Goal: Check status: Check status

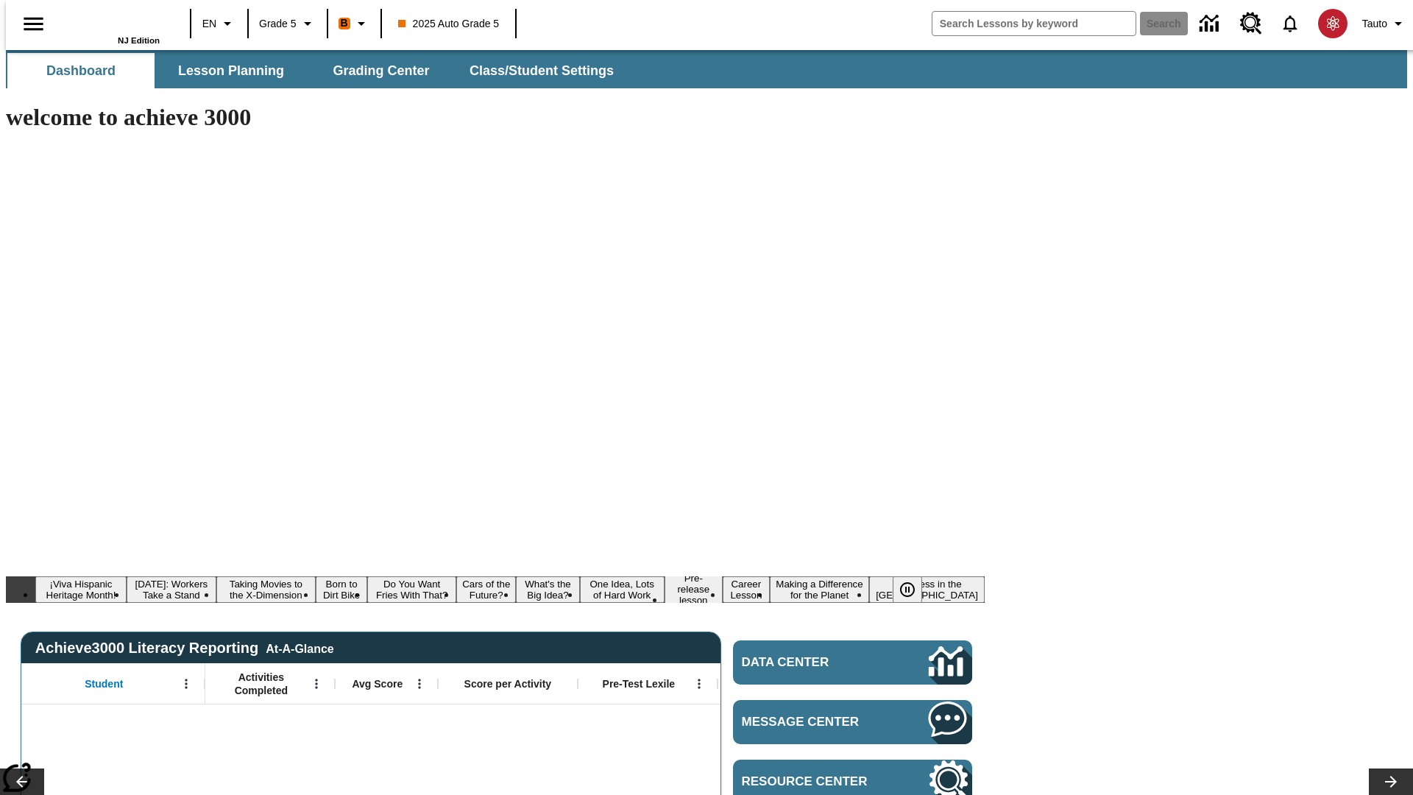
type input "-1"
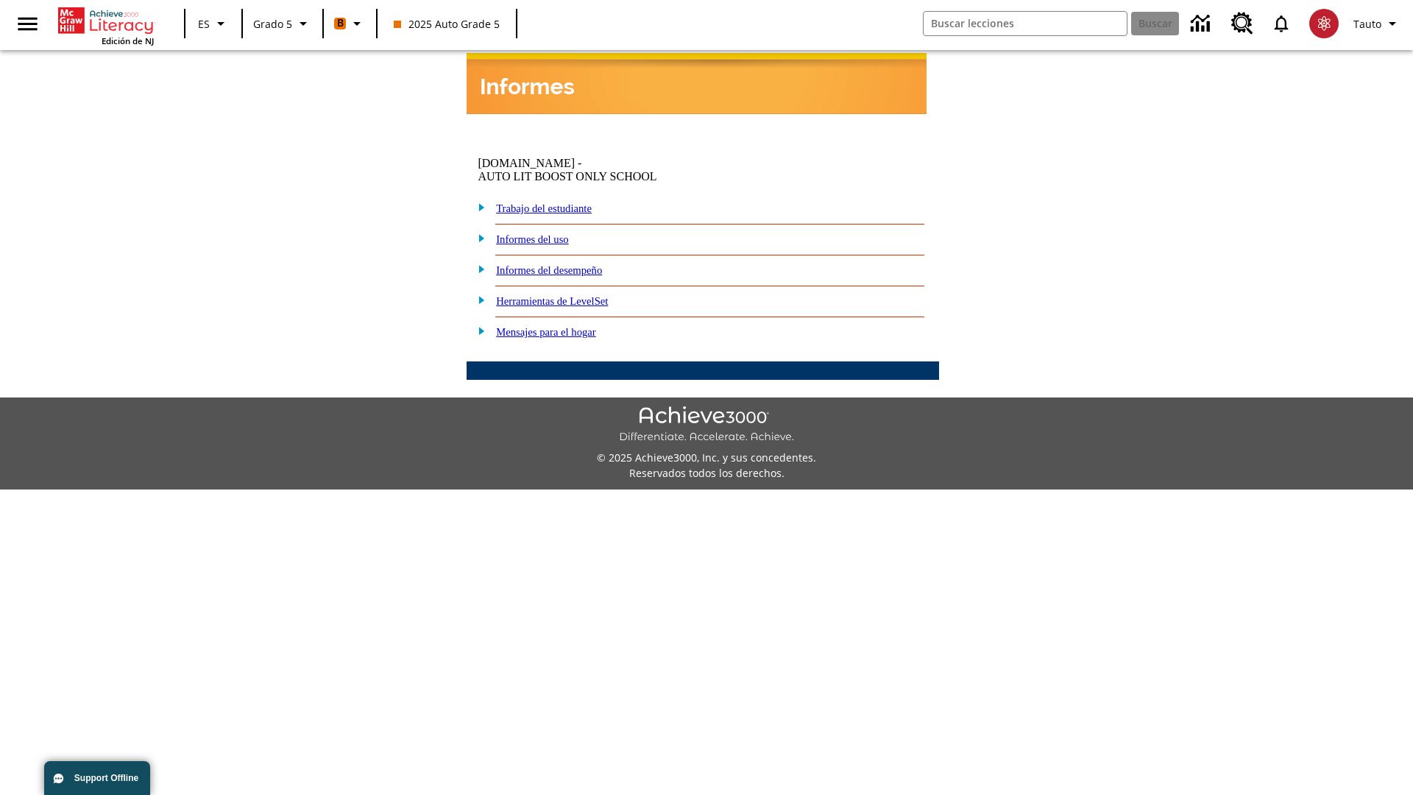
click at [574, 264] on link "Informes del desempeño" at bounding box center [549, 270] width 106 height 12
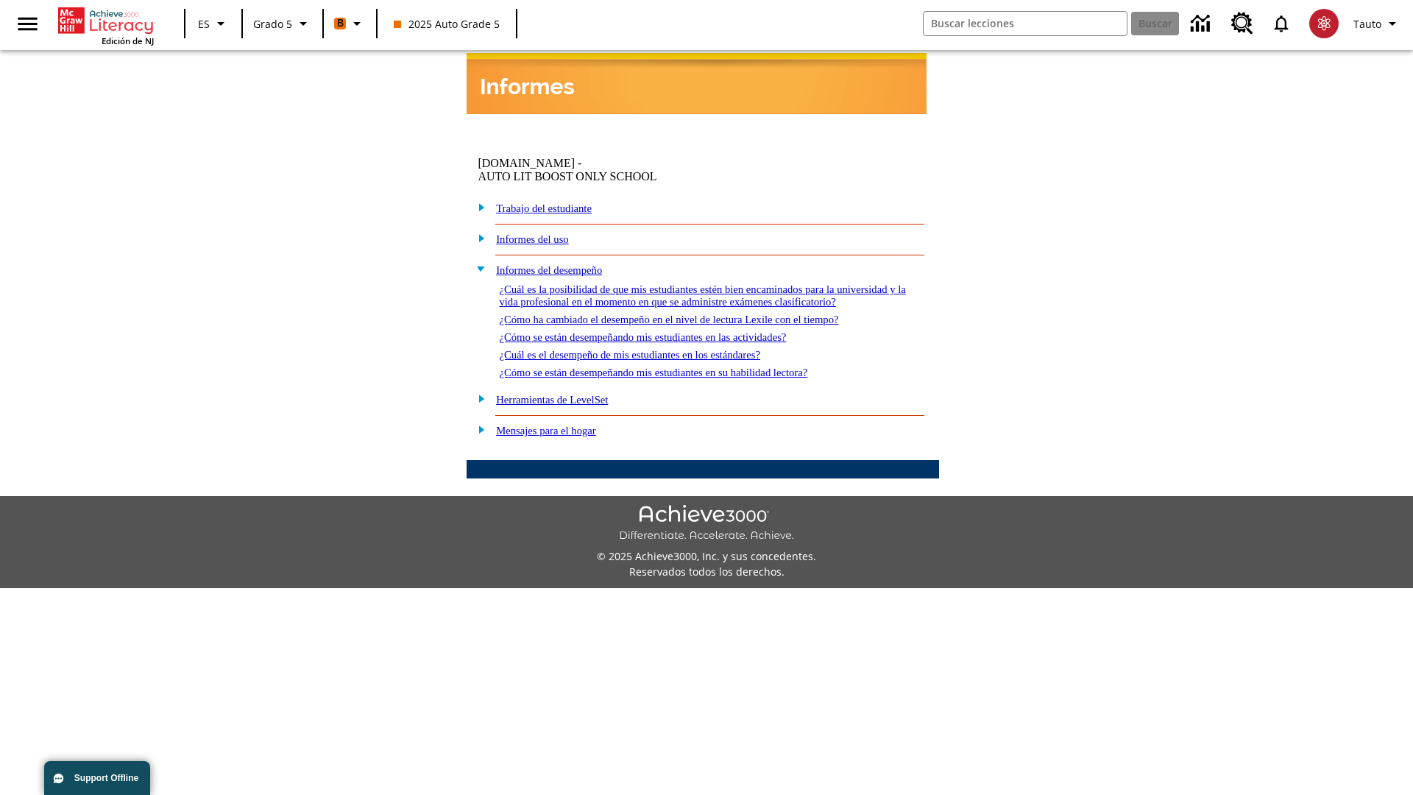
click at [685, 367] on link "¿Cómo se están desempeñando mis estudiantes en su habilidad lectora?" at bounding box center [653, 373] width 308 height 12
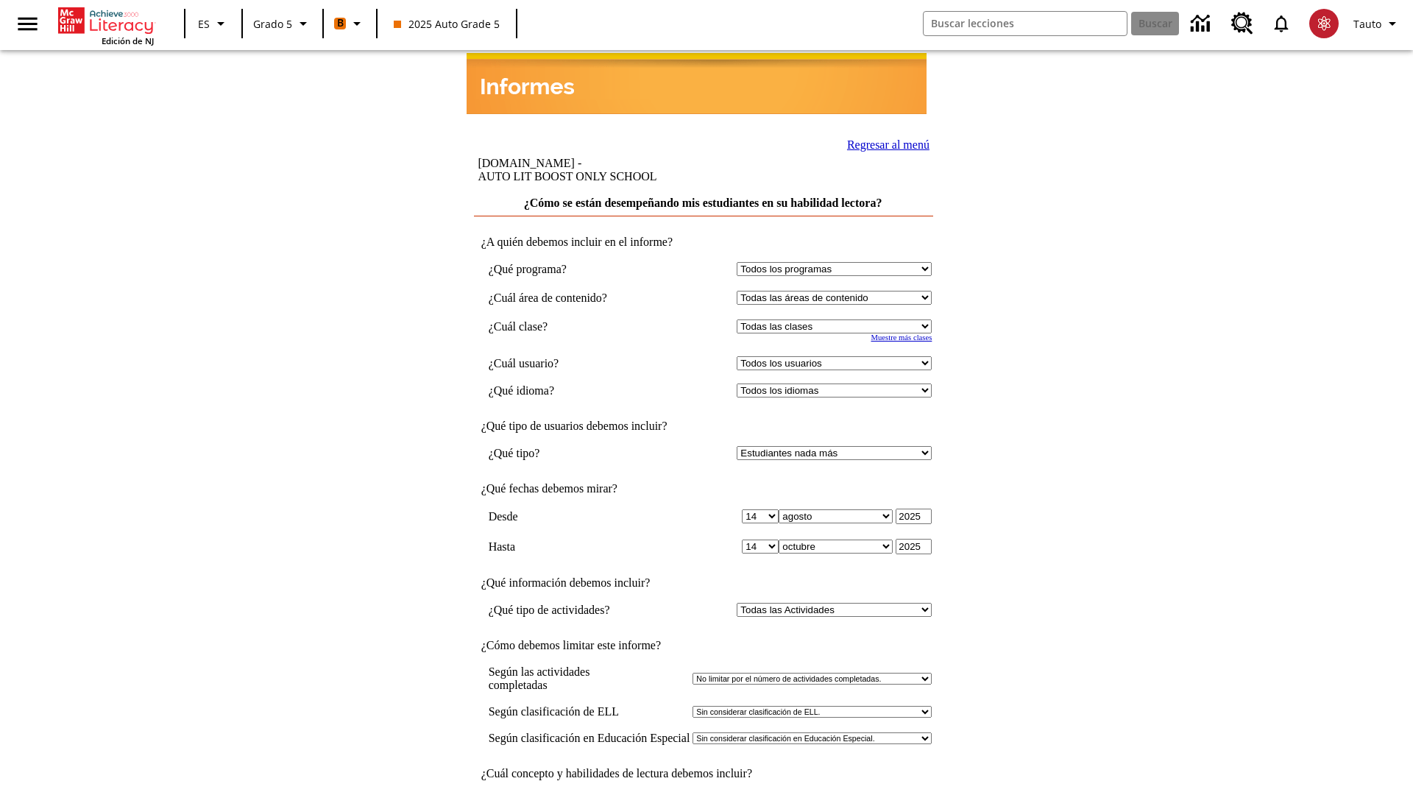
click at [838, 319] on select "Seleccionar una clase: Todas las clases 2025 Auto Grade 5 OL 2025 Auto Grade 6" at bounding box center [834, 326] width 195 height 14
select select "11133131"
click at [838, 356] on select "Todos los usuarios Cat, Sautoen Cat, Sautoes Cat1, Sautoss Donotlogin, Sautoen …" at bounding box center [834, 363] width 195 height 14
select select "21437107"
